Goal: Find specific page/section: Find specific page/section

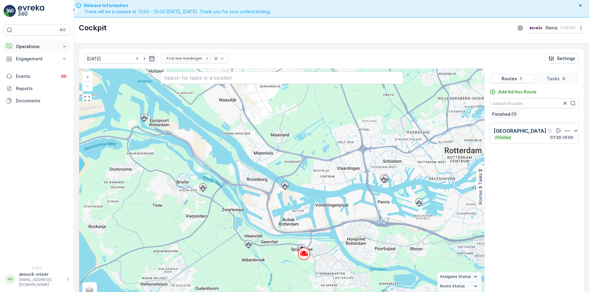
click at [52, 46] on p "Operations" at bounding box center [37, 47] width 42 height 6
click at [42, 75] on p "Routes & Tasks" at bounding box center [32, 74] width 32 height 6
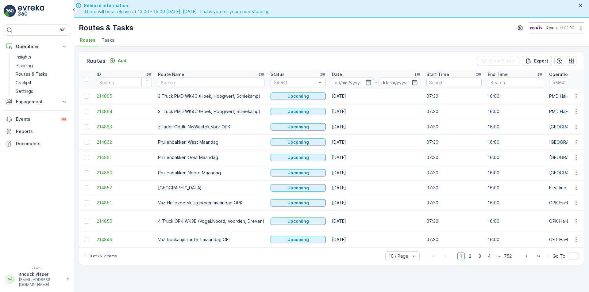
click at [365, 81] on icon "button" at bounding box center [368, 82] width 6 height 6
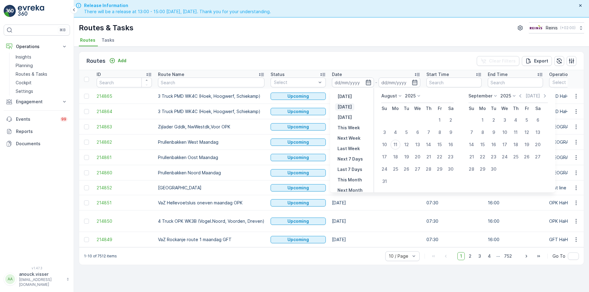
click at [342, 106] on p "[DATE]" at bounding box center [345, 107] width 14 height 6
type input "[DATE]"
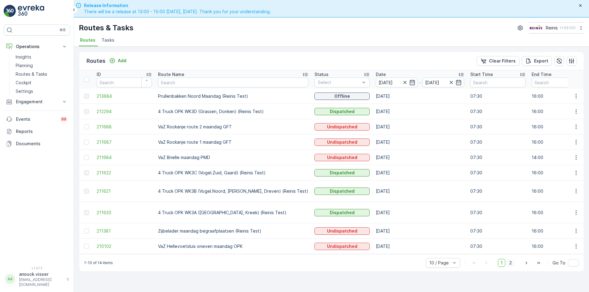
click at [508, 260] on span "2" at bounding box center [511, 263] width 8 height 8
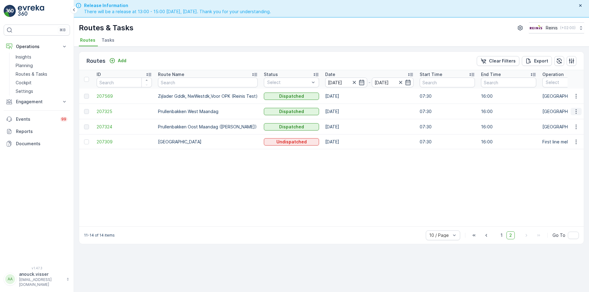
click at [572, 109] on button "button" at bounding box center [576, 111] width 11 height 7
click at [576, 129] on icon "button" at bounding box center [576, 127] width 1 height 5
click at [578, 139] on span "See More Details" at bounding box center [562, 136] width 36 height 6
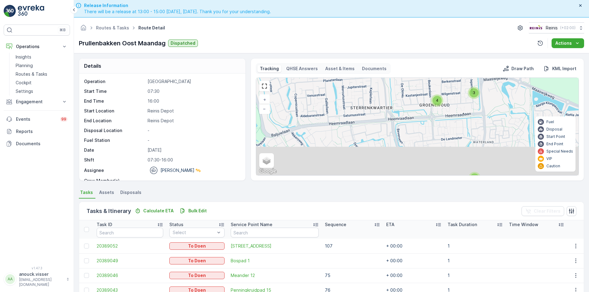
drag, startPoint x: 481, startPoint y: 152, endPoint x: 473, endPoint y: 114, distance: 38.9
click at [473, 114] on div "4 3 3 5 5 4 9 24 2 3 2 3 3 2 2 2 3 2 2 5 2 2 2 2 2 6 3 4 2 2 2 77 69 101 147 14…" at bounding box center [417, 127] width 323 height 98
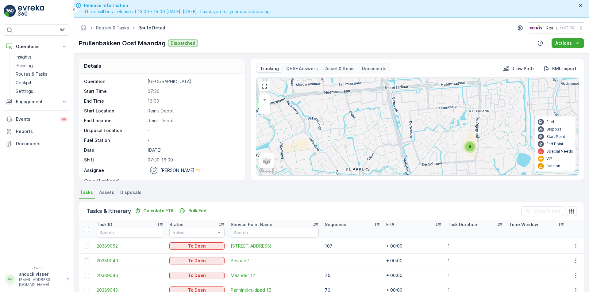
drag, startPoint x: 495, startPoint y: 155, endPoint x: 489, endPoint y: 133, distance: 22.6
click at [489, 133] on div "4 3 3 5 5 4 9 24 2 3 2 3 3 2 2 2 3 2 2 5 2 2 2 2 2 6 3 4 2 2 2 77 69 101 147 14…" at bounding box center [417, 127] width 323 height 98
